Goal: Transaction & Acquisition: Purchase product/service

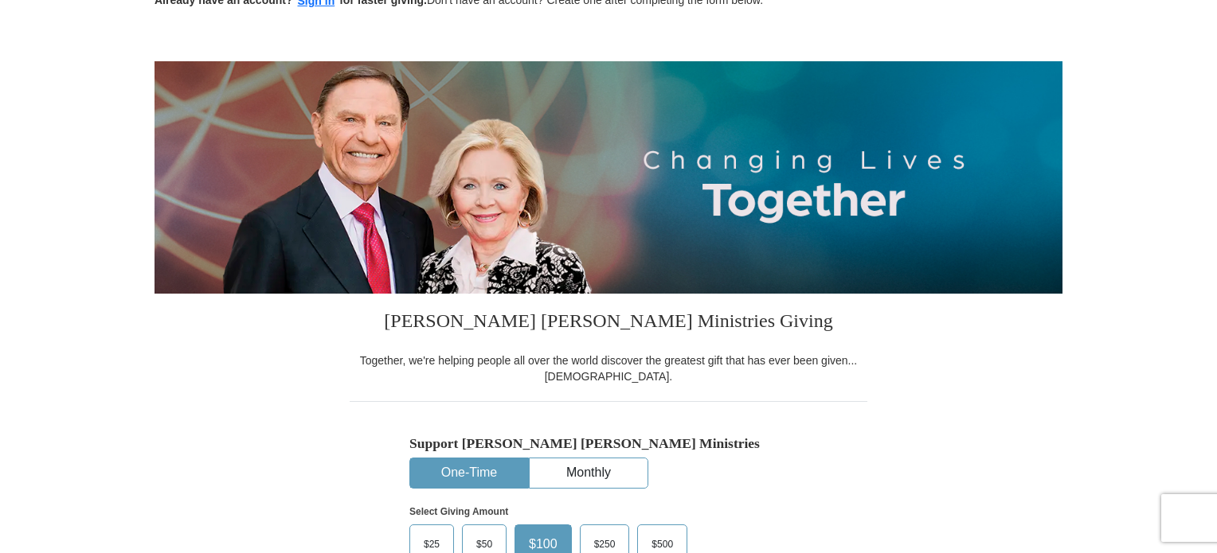
scroll to position [239, 0]
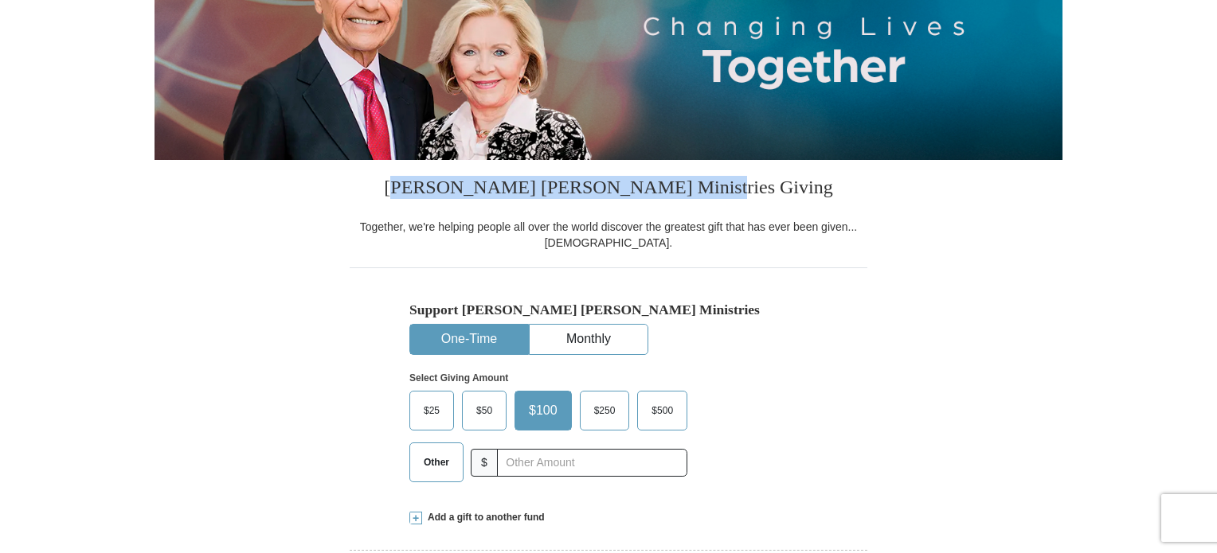
drag, startPoint x: 597, startPoint y: 185, endPoint x: 841, endPoint y: 195, distance: 243.9
click at [841, 195] on h3 "[PERSON_NAME] [PERSON_NAME] Ministries Giving" at bounding box center [609, 189] width 518 height 59
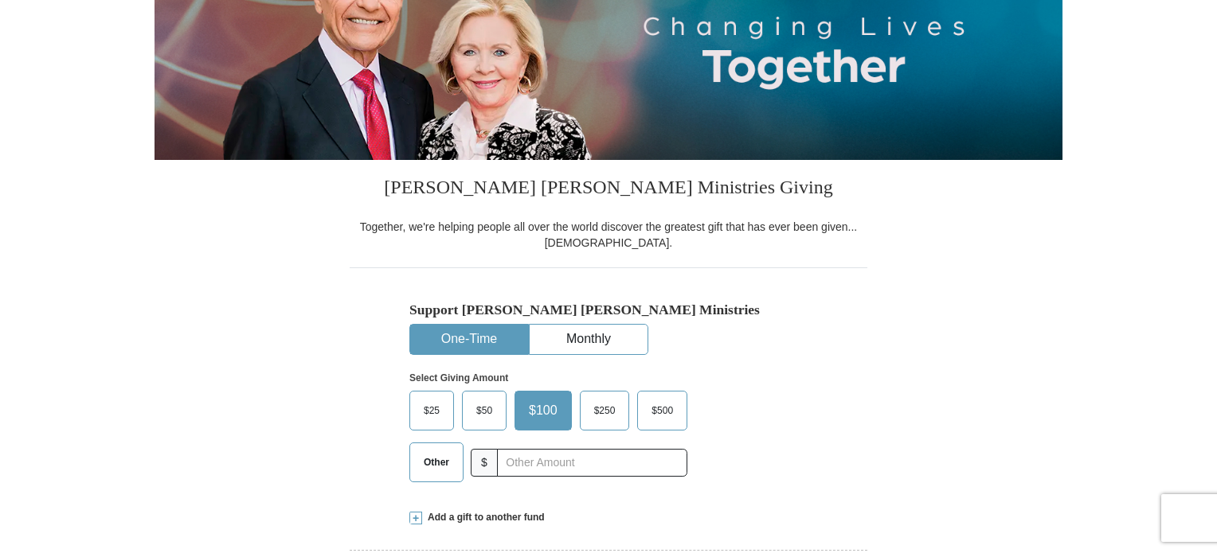
click at [834, 278] on div "Support Kenneth Copeland Ministries One-Time Monthly Select Giving Amount Amoun…" at bounding box center [609, 381] width 518 height 227
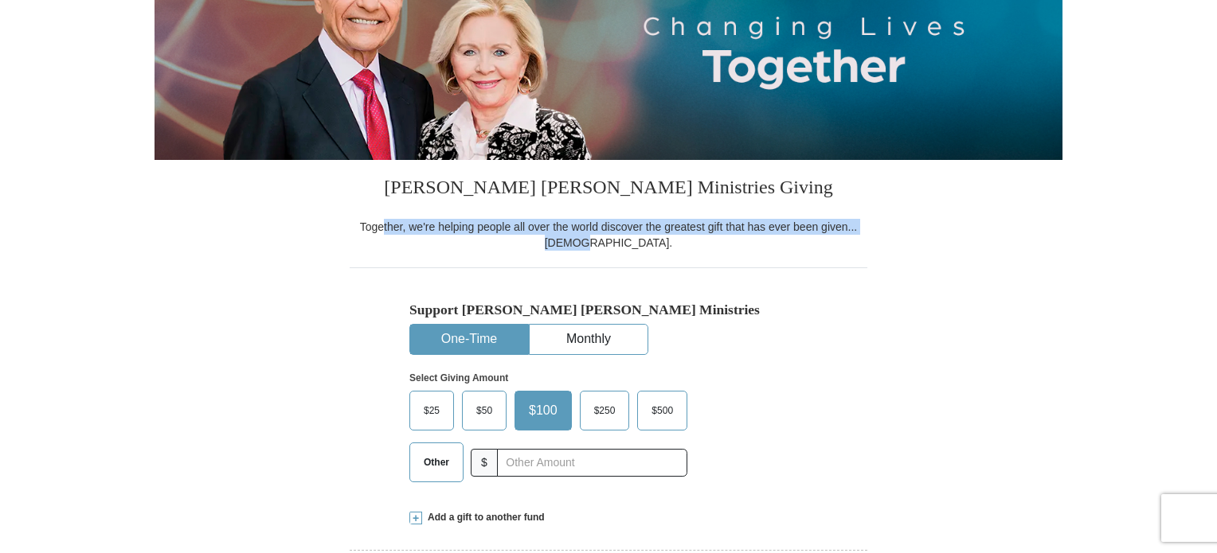
drag, startPoint x: 404, startPoint y: 230, endPoint x: 726, endPoint y: 248, distance: 322.1
click at [726, 248] on div "Together, we're helping people all over the world discover the greatest gift th…" at bounding box center [609, 235] width 518 height 32
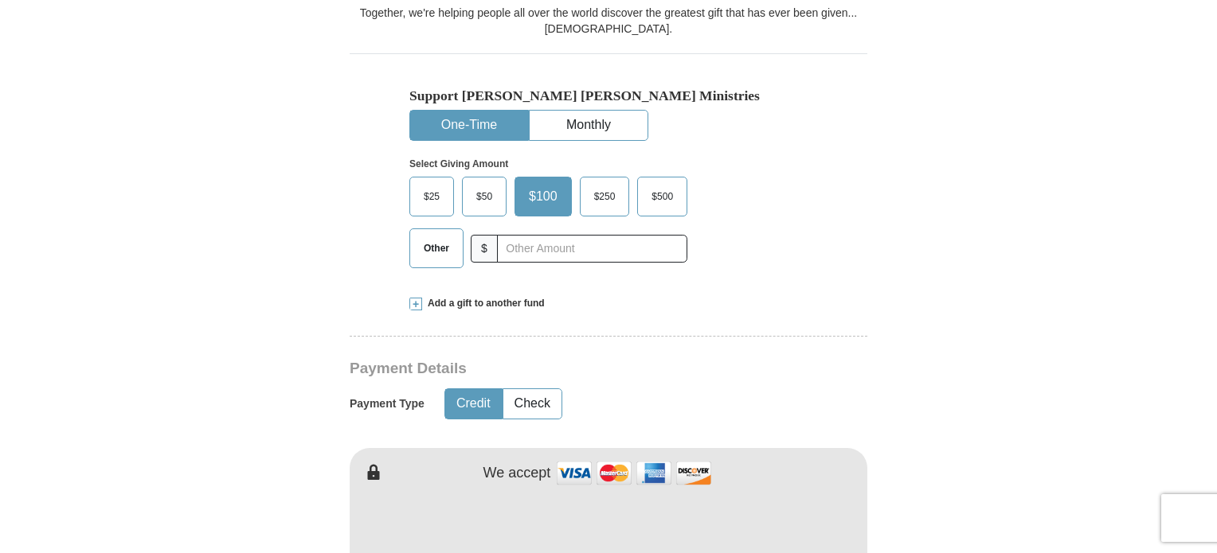
scroll to position [478, 0]
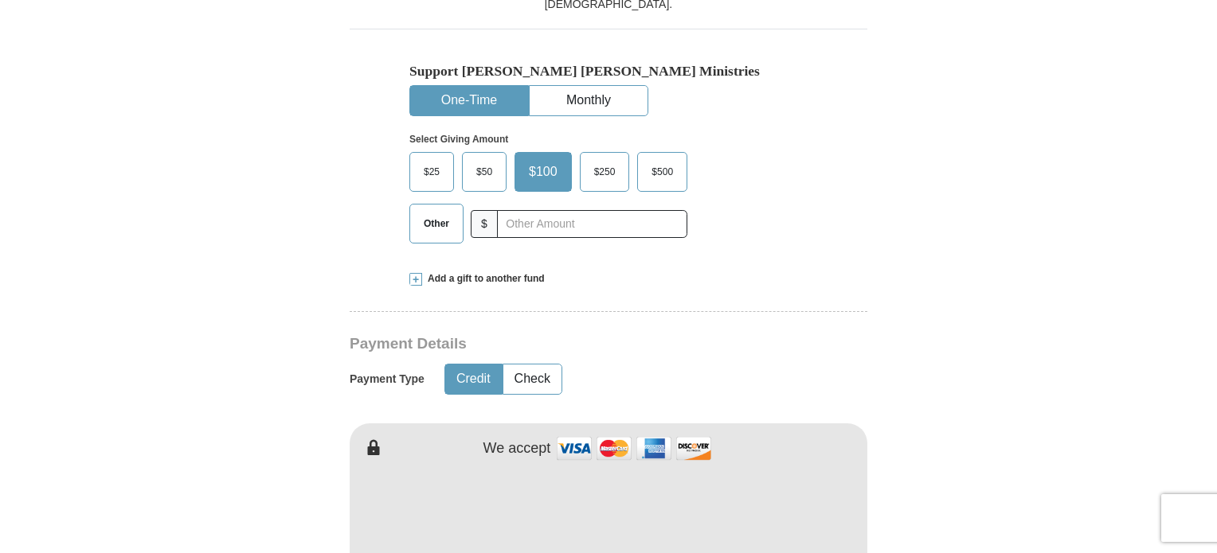
click at [566, 84] on div "Support Kenneth Copeland Ministries One-Time Monthly Select Giving Amount Amoun…" at bounding box center [608, 159] width 398 height 193
click at [566, 86] on button "Monthly" at bounding box center [588, 100] width 118 height 29
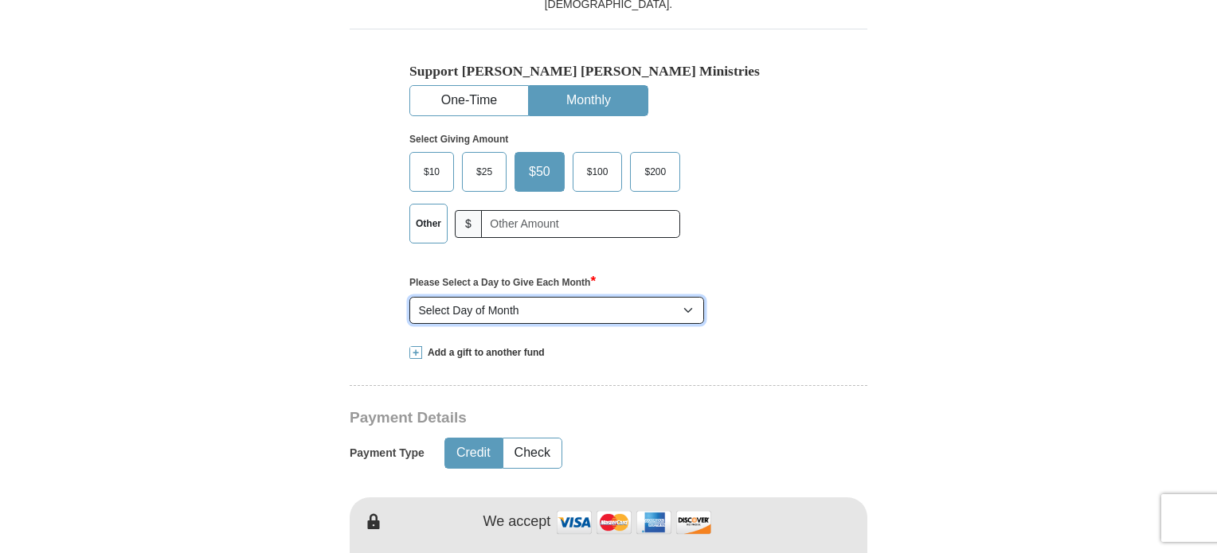
click at [619, 313] on select "Select Day of Month 1 2 3 4 5 6 7 8 9 10 11 12 13 14 15 16 17 18 19 20 21 22 23…" at bounding box center [556, 310] width 295 height 27
click at [819, 241] on div "Support Kenneth Copeland Ministries One-Time Monthly Select Giving Amount Amoun…" at bounding box center [609, 179] width 518 height 301
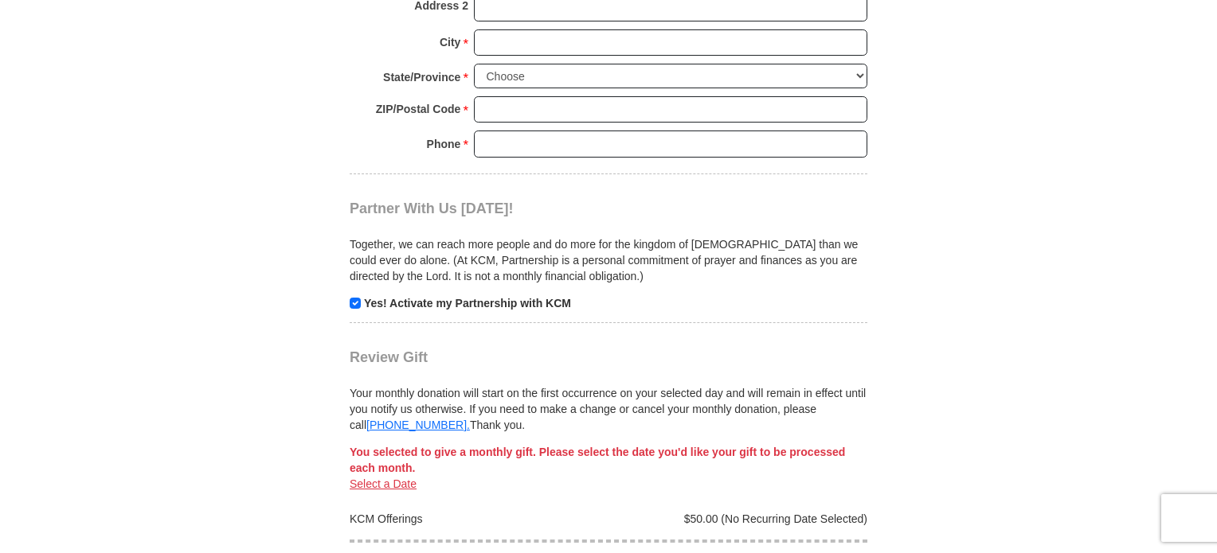
scroll to position [1513, 0]
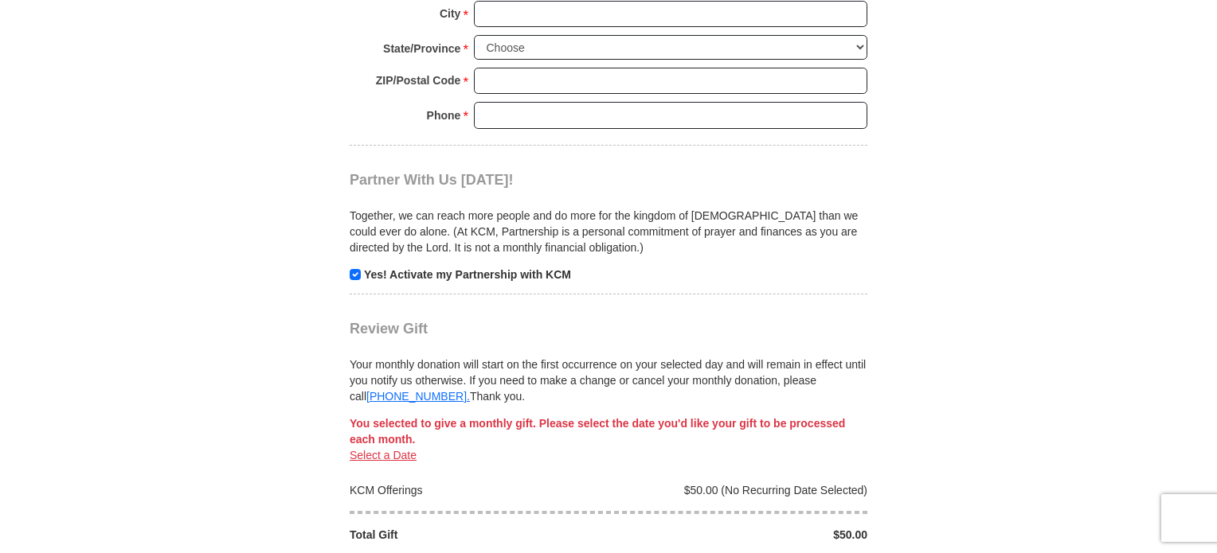
drag, startPoint x: 437, startPoint y: 352, endPoint x: 866, endPoint y: 378, distance: 430.0
click at [866, 378] on div "Your monthly donation will start on the first occurrence on your selected day a…" at bounding box center [609, 371] width 518 height 67
drag, startPoint x: 441, startPoint y: 415, endPoint x: 681, endPoint y: 436, distance: 240.5
click at [681, 436] on div "You selected to give a monthly gift. Please select the date you'd like your gif…" at bounding box center [609, 433] width 518 height 59
click at [615, 454] on div "Select a Date" at bounding box center [609, 455] width 518 height 16
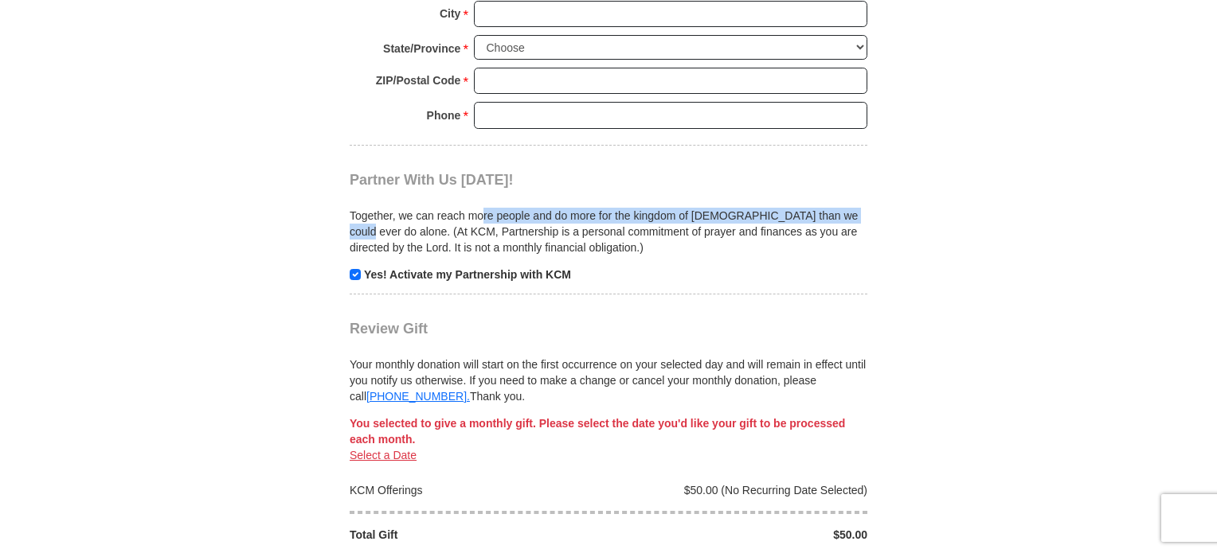
drag, startPoint x: 484, startPoint y: 206, endPoint x: 872, endPoint y: 217, distance: 387.9
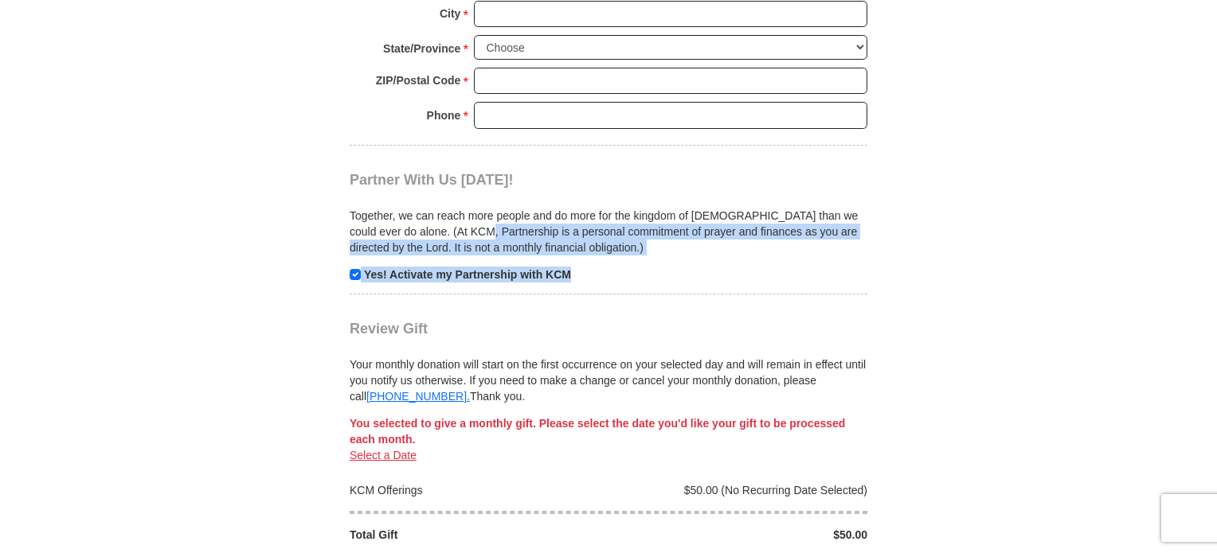
drag, startPoint x: 459, startPoint y: 225, endPoint x: 714, endPoint y: 251, distance: 256.1
click at [714, 251] on div "Together, we can reach more people and do more for the kingdom of God than we c…" at bounding box center [609, 236] width 518 height 94
click at [700, 257] on div "Together, we can reach more people and do more for the kingdom of God than we c…" at bounding box center [609, 236] width 518 height 94
drag, startPoint x: 403, startPoint y: 222, endPoint x: 854, endPoint y: 236, distance: 451.6
click at [854, 236] on p "Together, we can reach more people and do more for the kingdom of [DEMOGRAPHIC_…" at bounding box center [609, 232] width 518 height 48
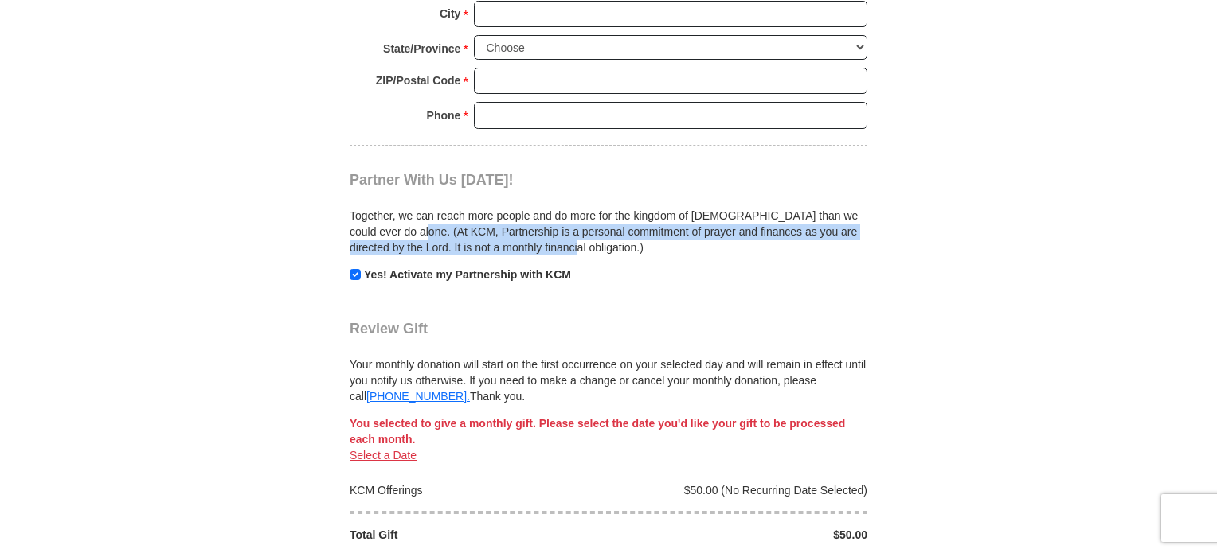
click at [728, 246] on p "Together, we can reach more people and do more for the kingdom of [DEMOGRAPHIC_…" at bounding box center [609, 232] width 518 height 48
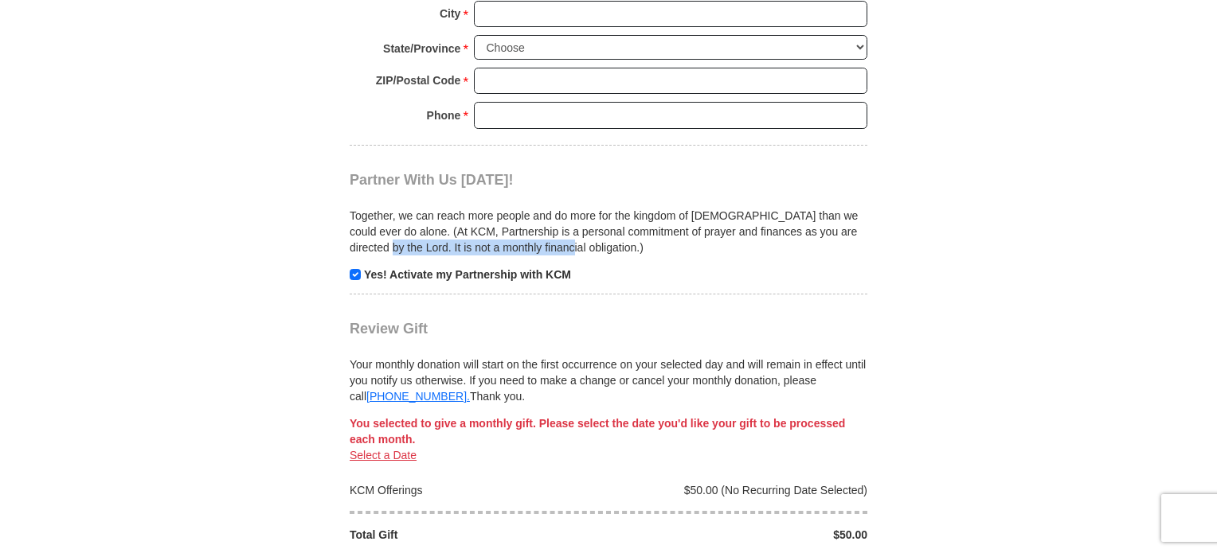
drag, startPoint x: 355, startPoint y: 244, endPoint x: 535, endPoint y: 244, distance: 179.9
click at [535, 244] on p "Together, we can reach more people and do more for the kingdom of [DEMOGRAPHIC_…" at bounding box center [609, 232] width 518 height 48
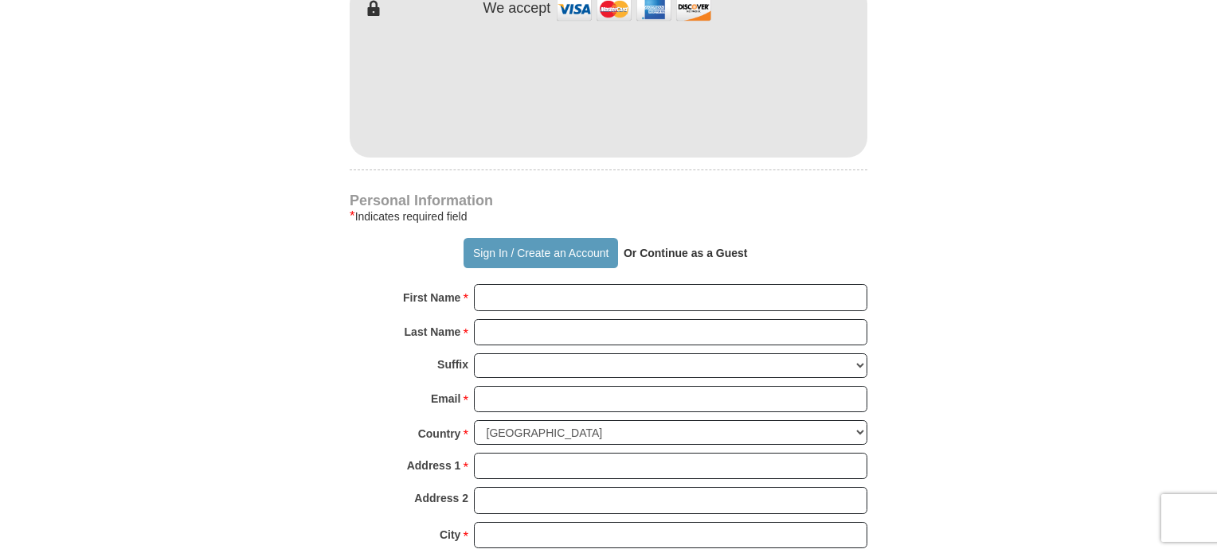
scroll to position [955, 0]
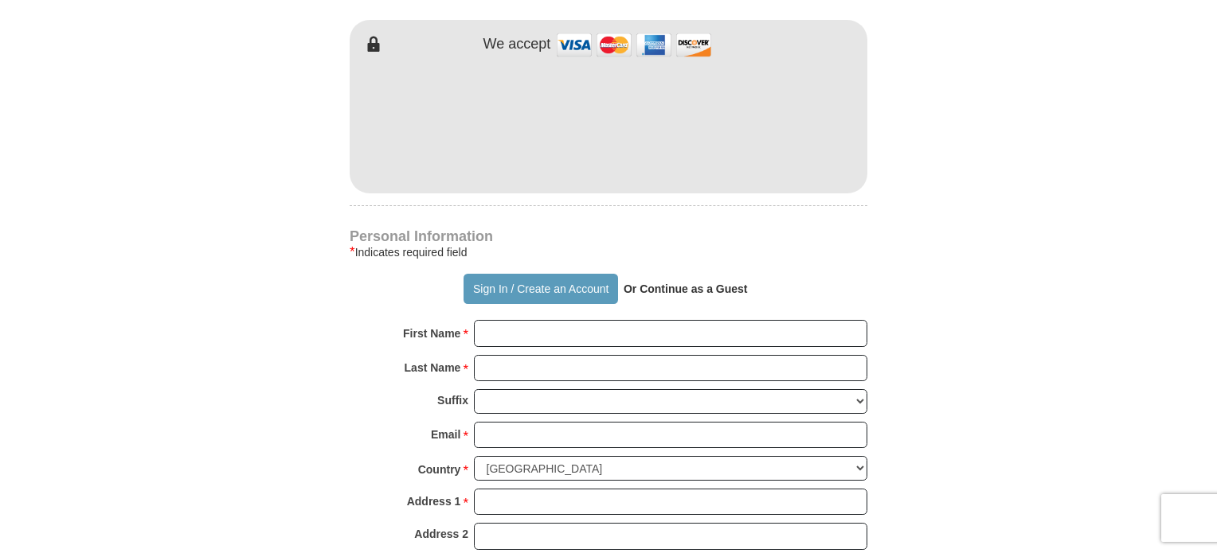
click at [685, 284] on strong "Or Continue as a Guest" at bounding box center [685, 289] width 124 height 13
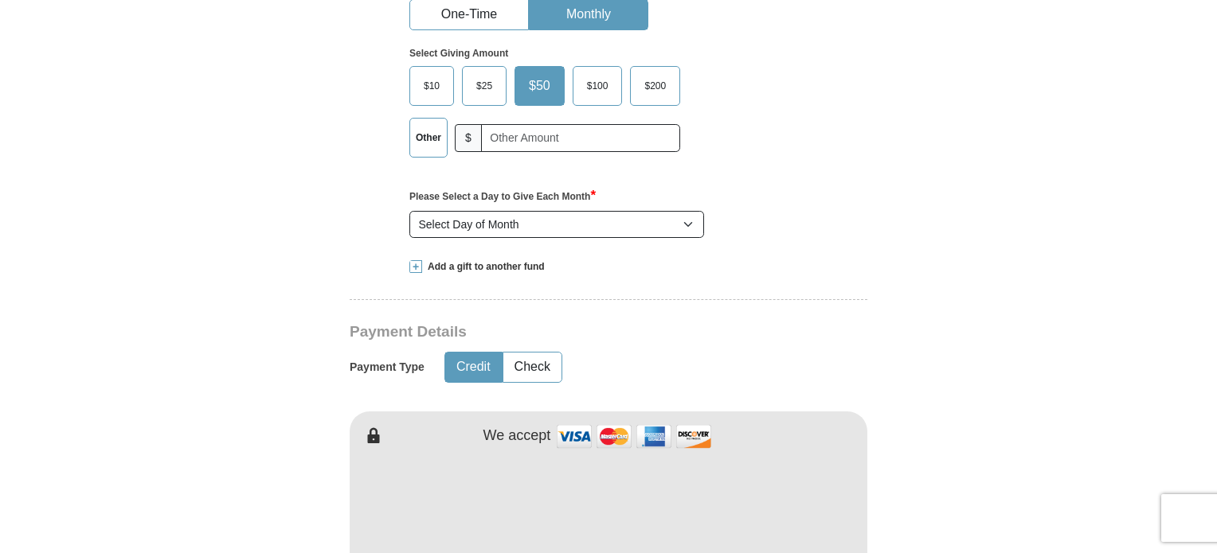
scroll to position [557, 0]
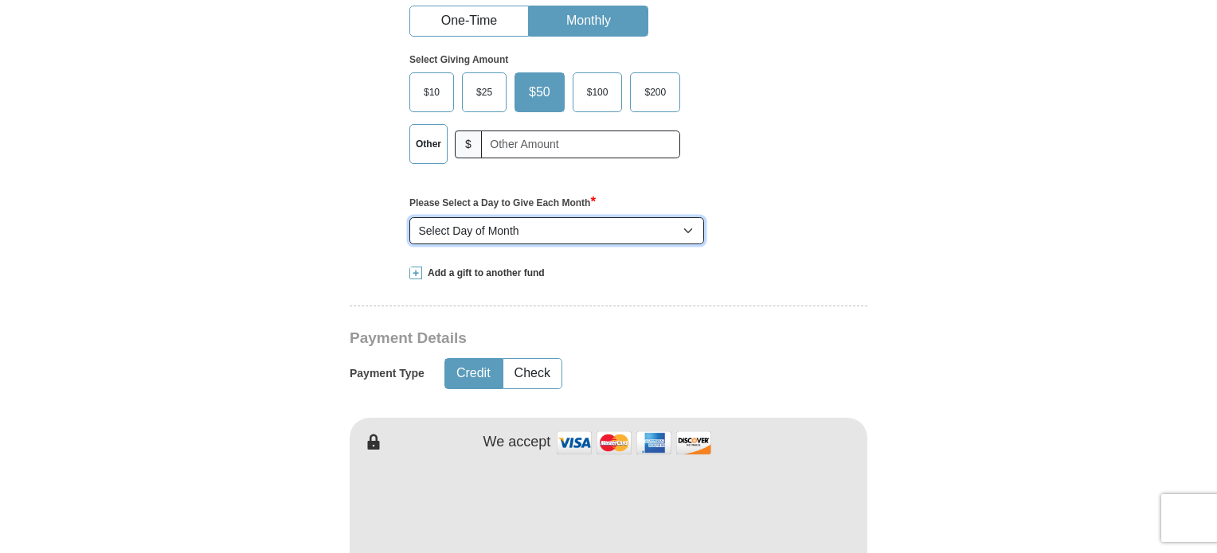
click at [626, 237] on select "Select Day of Month 1 2 3 4 5 6 7 8 9 10 11 12 13 14 15 16 17 18 19 20 21 22 23…" at bounding box center [556, 230] width 295 height 27
click at [846, 237] on div "Support Kenneth Copeland Ministries One-Time Monthly Select Giving Amount Amoun…" at bounding box center [609, 99] width 518 height 301
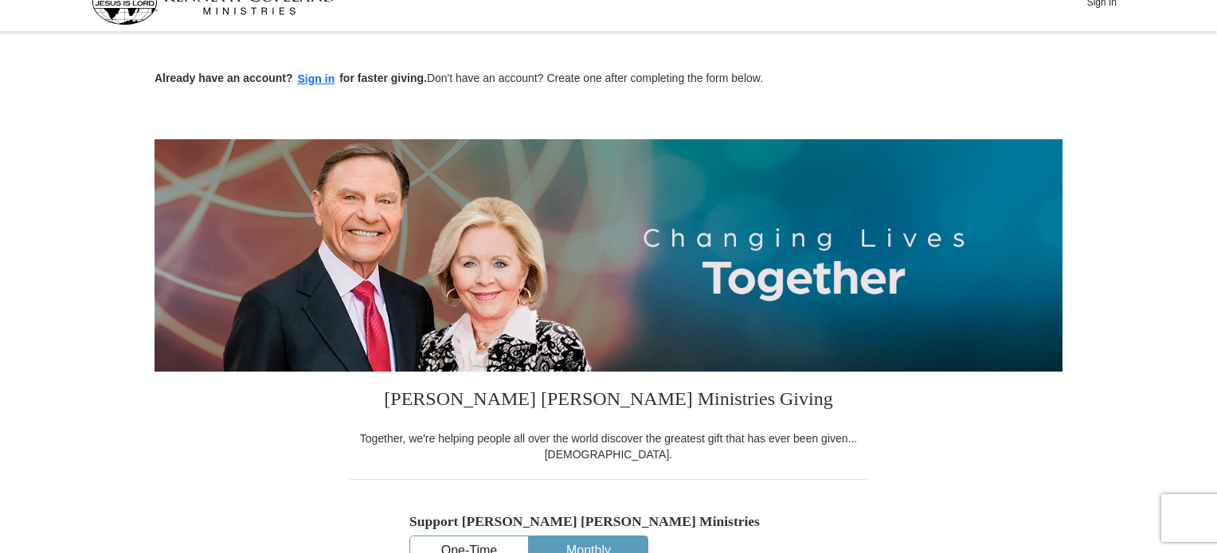
scroll to position [0, 0]
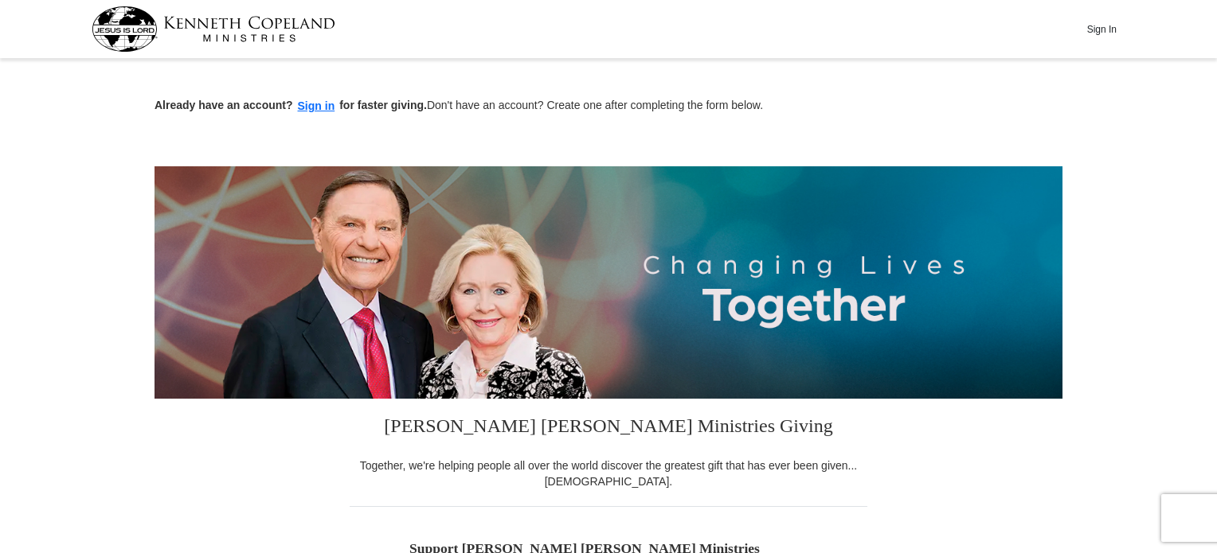
click at [806, 303] on img at bounding box center [608, 282] width 908 height 232
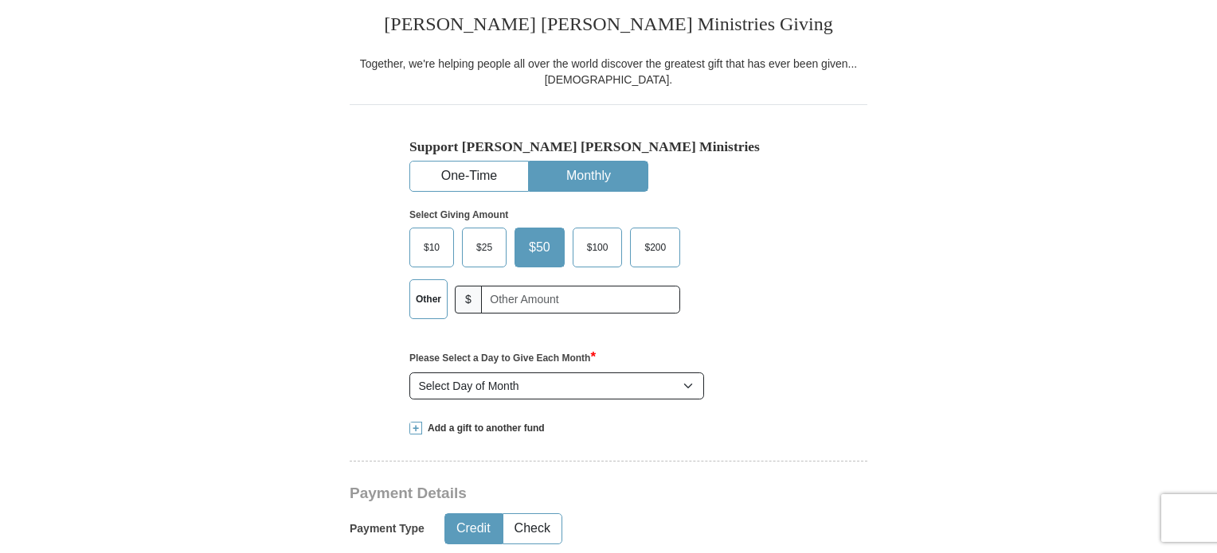
scroll to position [557, 0]
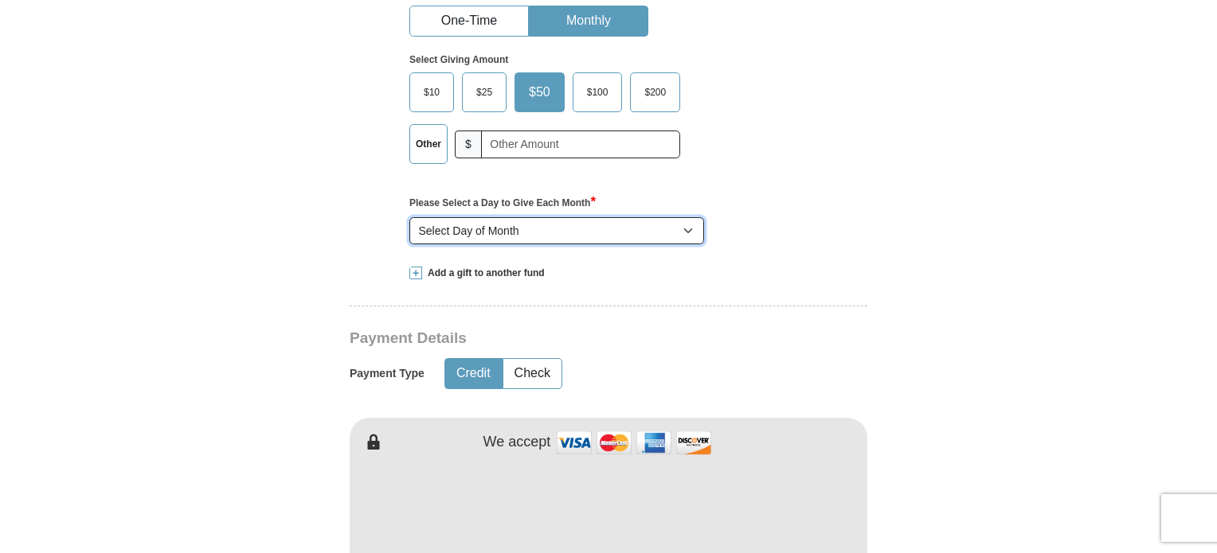
click at [583, 240] on select "Select Day of Month 1 2 3 4 5 6 7 8 9 10 11 12 13 14 15 16 17 18 19 20 21 22 23…" at bounding box center [556, 230] width 295 height 27
drag, startPoint x: 573, startPoint y: 194, endPoint x: 592, endPoint y: 182, distance: 22.5
click at [592, 182] on div "Please Select a Day to Give Each Month * You selected to give a monthly gift. P…" at bounding box center [608, 213] width 398 height 63
click at [860, 191] on div "Support Kenneth Copeland Ministries One-Time Monthly Select Giving Amount Amoun…" at bounding box center [609, 99] width 518 height 301
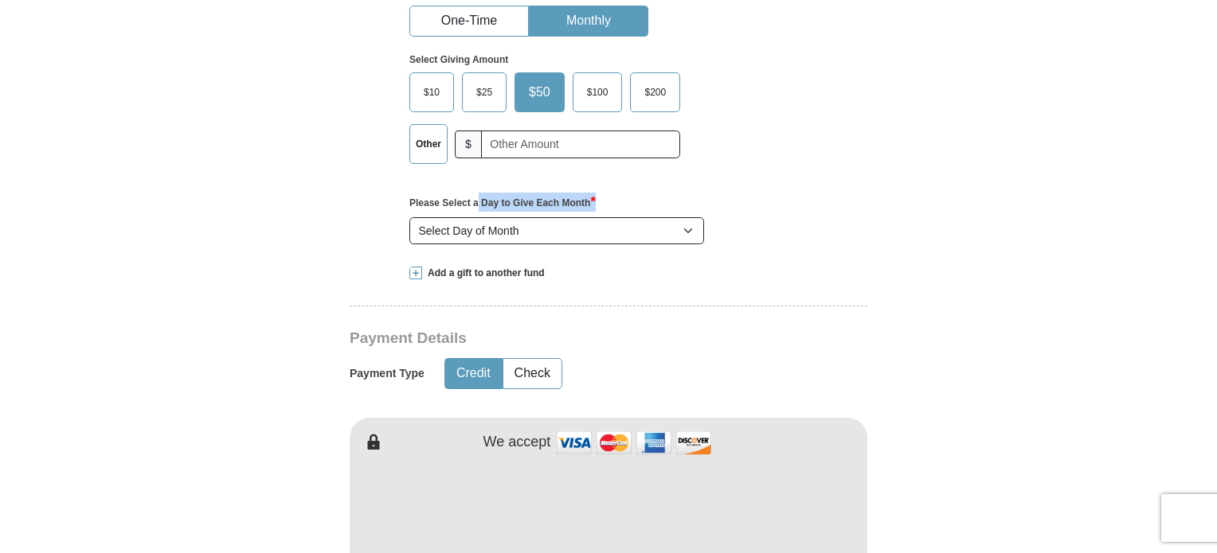
drag, startPoint x: 542, startPoint y: 197, endPoint x: 658, endPoint y: 197, distance: 116.2
click at [658, 197] on div "Support Kenneth Copeland Ministries One-Time Monthly Select Giving Amount Amoun…" at bounding box center [609, 99] width 518 height 301
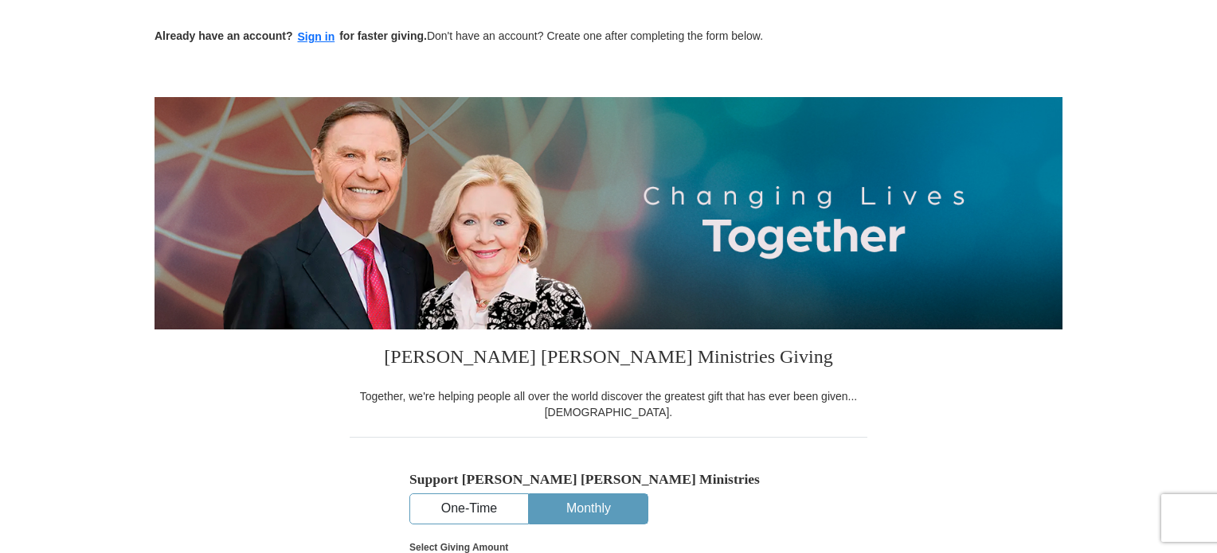
scroll to position [0, 0]
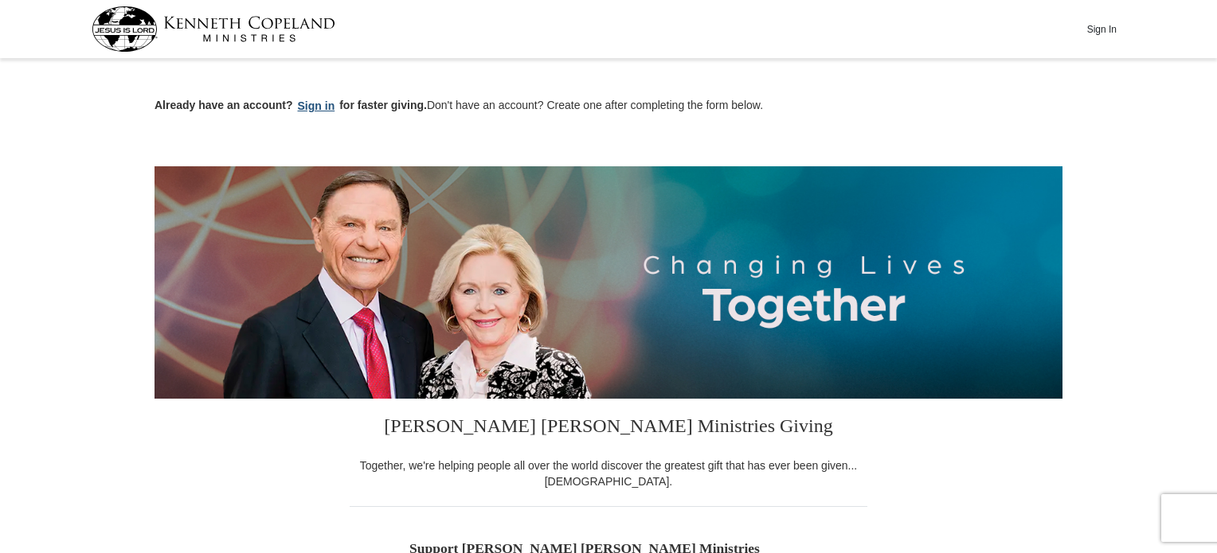
click at [306, 107] on button "Sign in" at bounding box center [316, 106] width 47 height 18
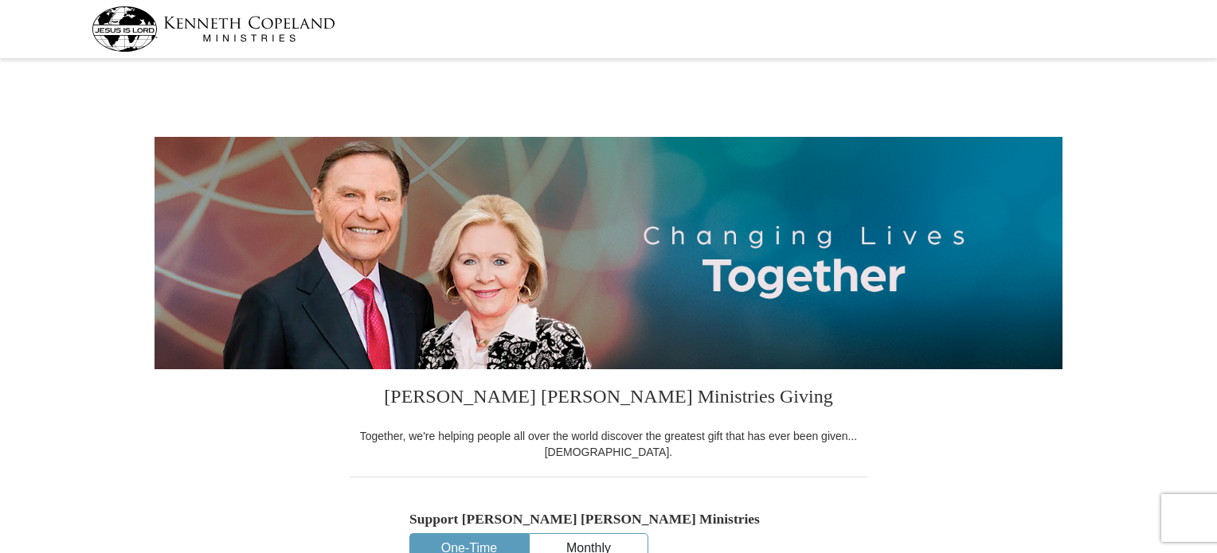
select select "GA"
click at [134, 27] on img at bounding box center [214, 28] width 244 height 45
select select "GA"
